Goal: Task Accomplishment & Management: Use online tool/utility

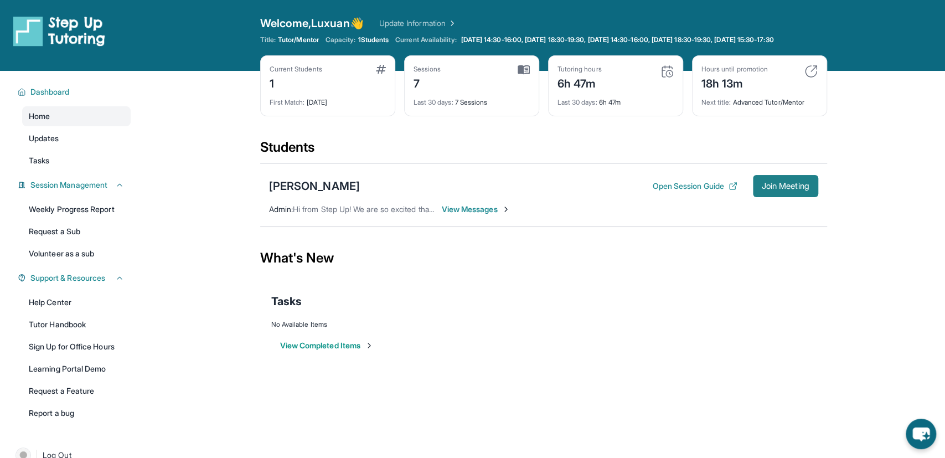
drag, startPoint x: 804, startPoint y: 177, endPoint x: 791, endPoint y: 196, distance: 23.5
click at [801, 181] on div "[PERSON_NAME] Open Session Guide Join Meeting Admin : Hi from Step Up! We are s…" at bounding box center [543, 194] width 567 height 63
click at [791, 189] on span "Join Meeting" at bounding box center [786, 186] width 48 height 7
